Goal: Obtain resource: Obtain resource

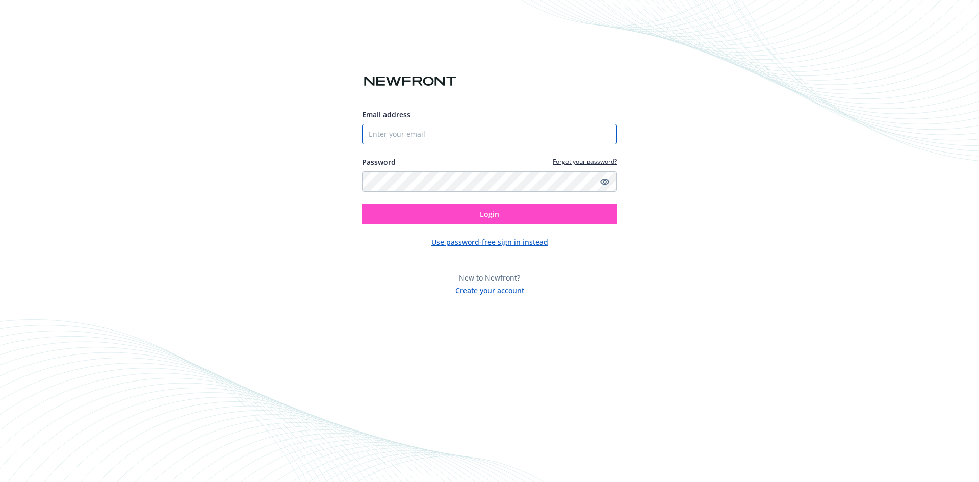
type input "[EMAIL_ADDRESS][DOMAIN_NAME]"
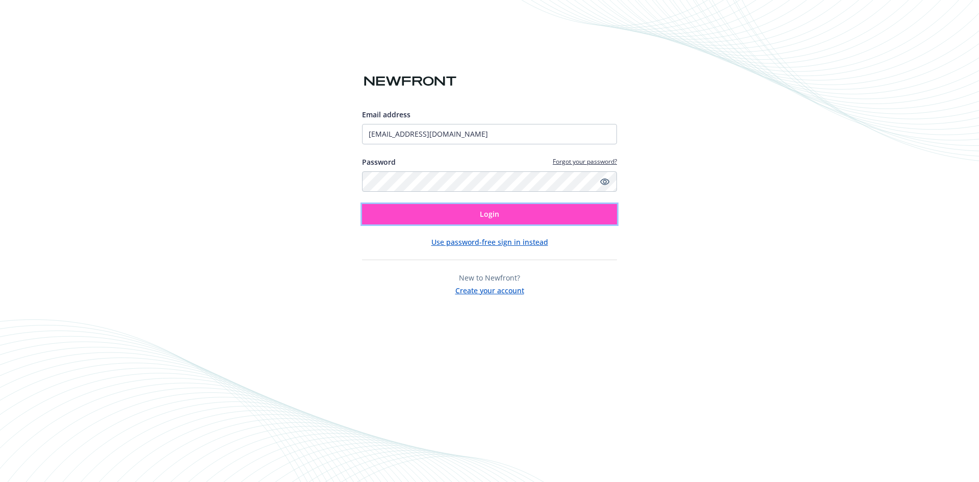
click at [465, 210] on button "Login" at bounding box center [489, 214] width 255 height 20
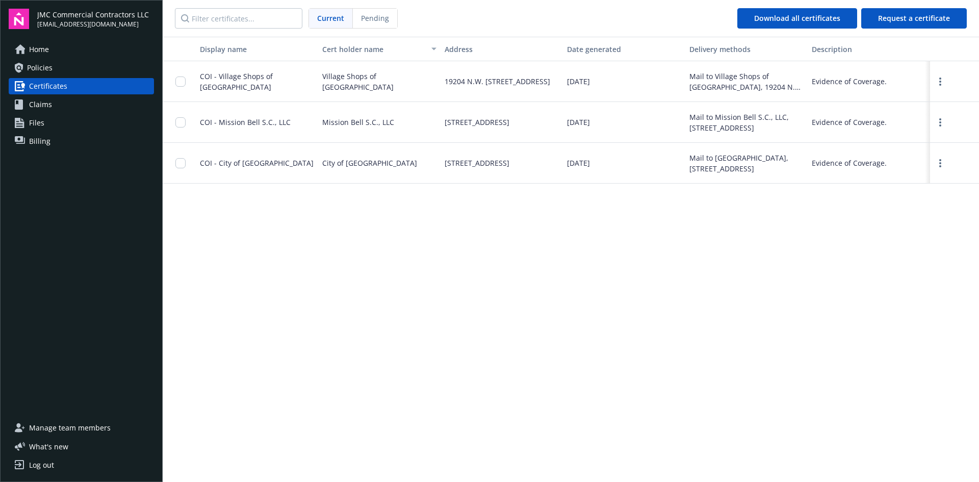
click at [419, 305] on div "Display name Cert holder name Address Date generated Delivery methods Descripti…" at bounding box center [571, 259] width 816 height 444
click at [75, 63] on link "Policies" at bounding box center [81, 68] width 145 height 16
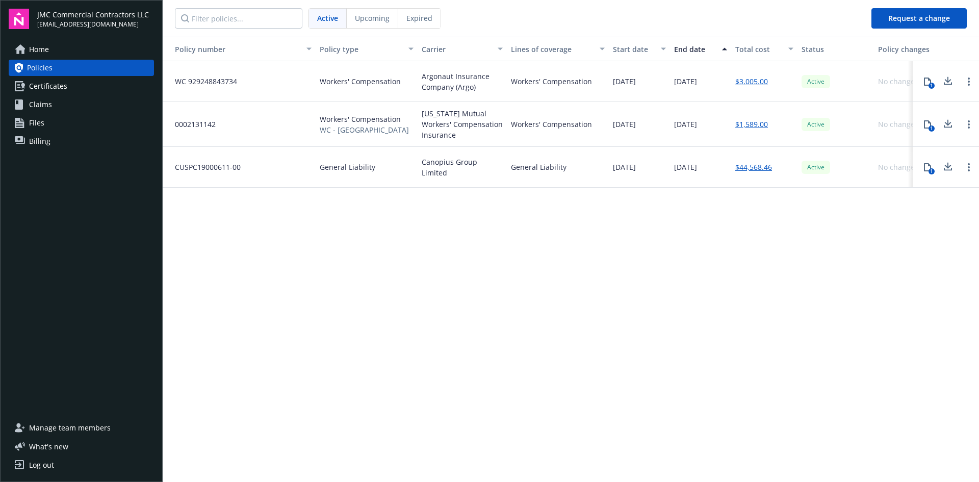
click at [218, 79] on span "WC 929248843734" at bounding box center [202, 81] width 70 height 11
click at [924, 80] on icon at bounding box center [927, 81] width 7 height 8
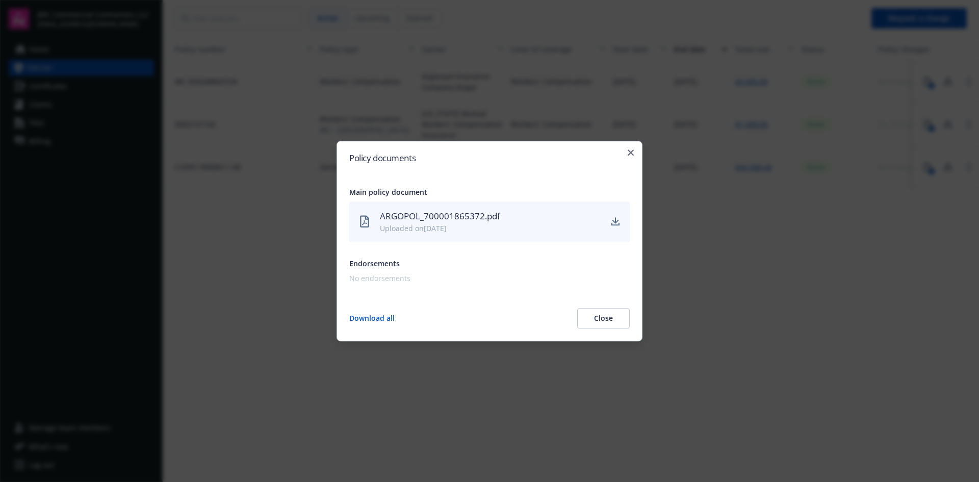
click at [428, 212] on div "ARGOPOL_700001865372.pdf" at bounding box center [490, 216] width 221 height 13
click at [615, 220] on icon "download" at bounding box center [615, 221] width 7 height 6
click at [630, 152] on icon "button" at bounding box center [631, 152] width 6 height 6
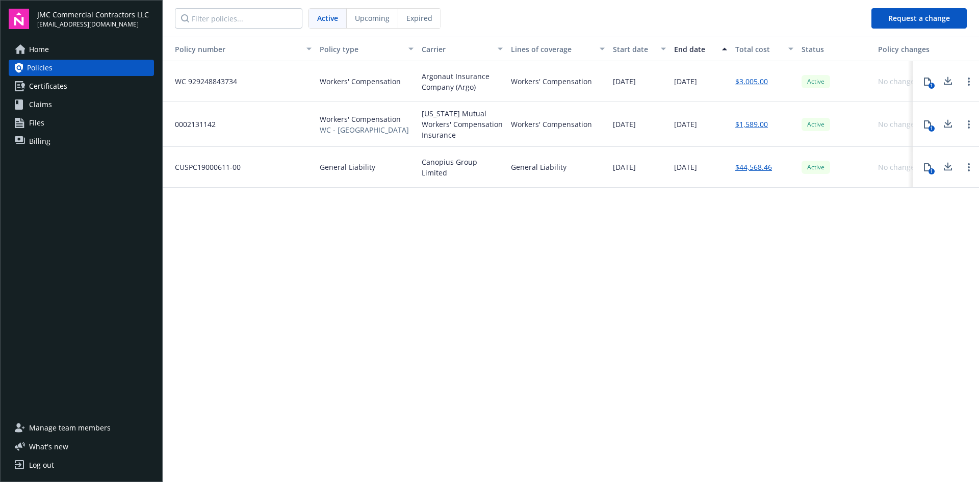
click at [946, 80] on icon at bounding box center [948, 81] width 12 height 13
click at [61, 91] on span "Certificates" at bounding box center [48, 86] width 38 height 16
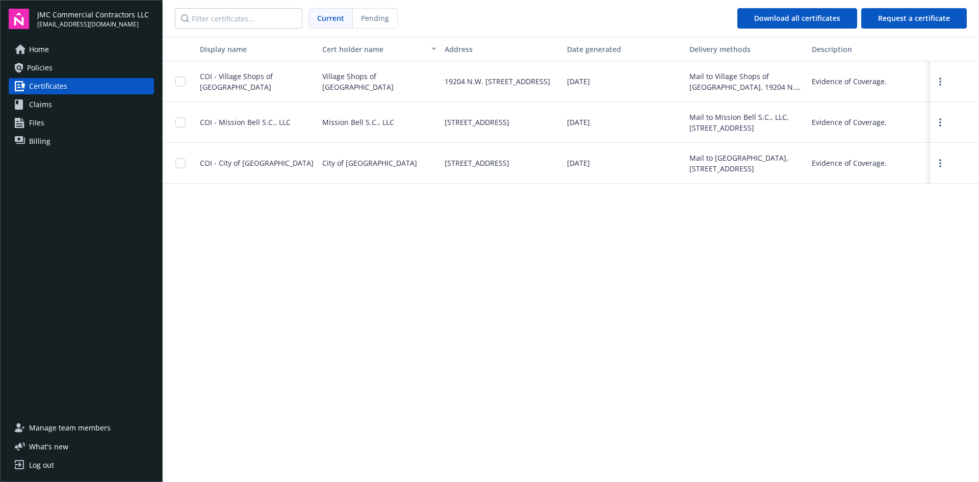
click at [92, 69] on link "Policies" at bounding box center [81, 68] width 145 height 16
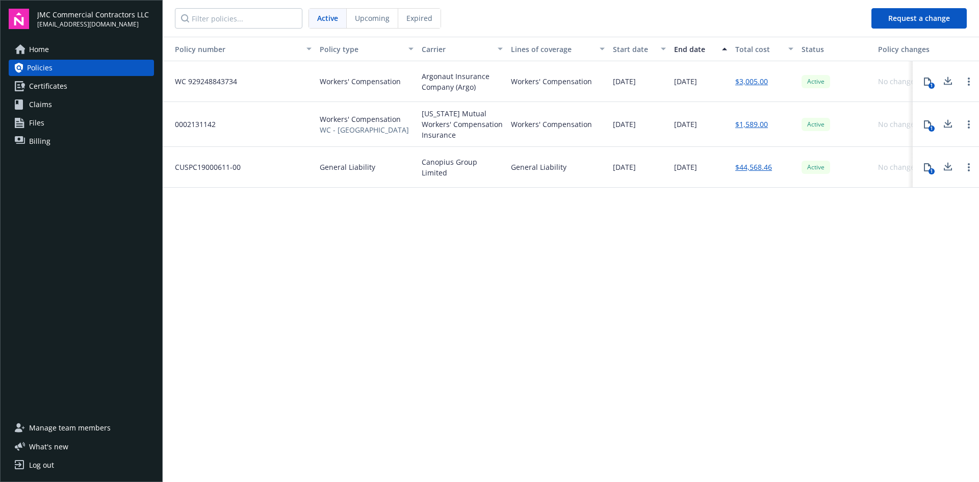
click at [694, 21] on nav "Active Upcoming Expired" at bounding box center [513, 18] width 700 height 37
click at [259, 79] on div "WC 929248843734" at bounding box center [239, 81] width 153 height 41
click at [969, 82] on circle "Open options" at bounding box center [969, 82] width 2 height 2
click at [969, 84] on circle "Open options" at bounding box center [969, 85] width 2 height 2
click at [72, 88] on link "Certificates" at bounding box center [81, 86] width 145 height 16
